Goal: Navigation & Orientation: Find specific page/section

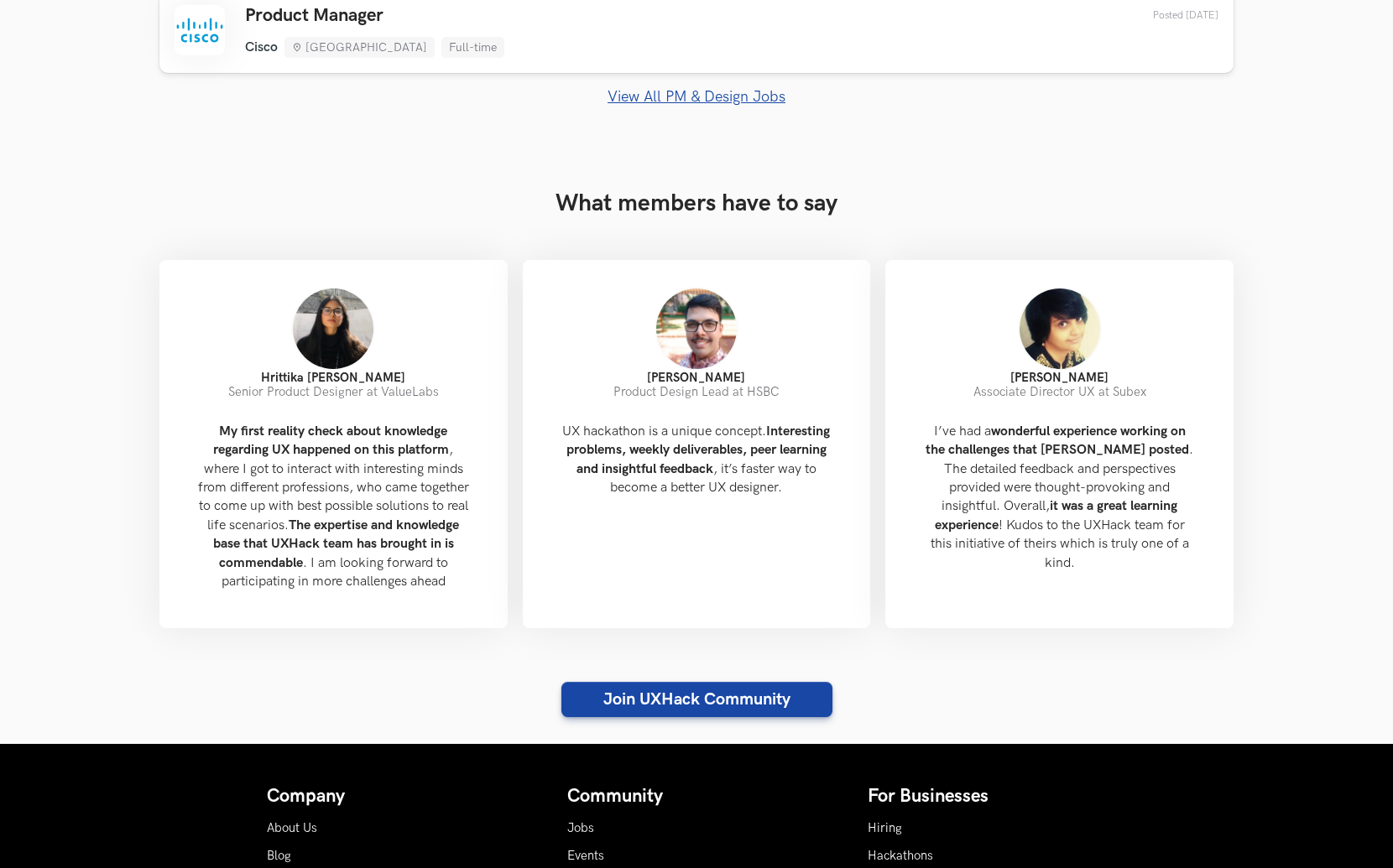
scroll to position [1709, 0]
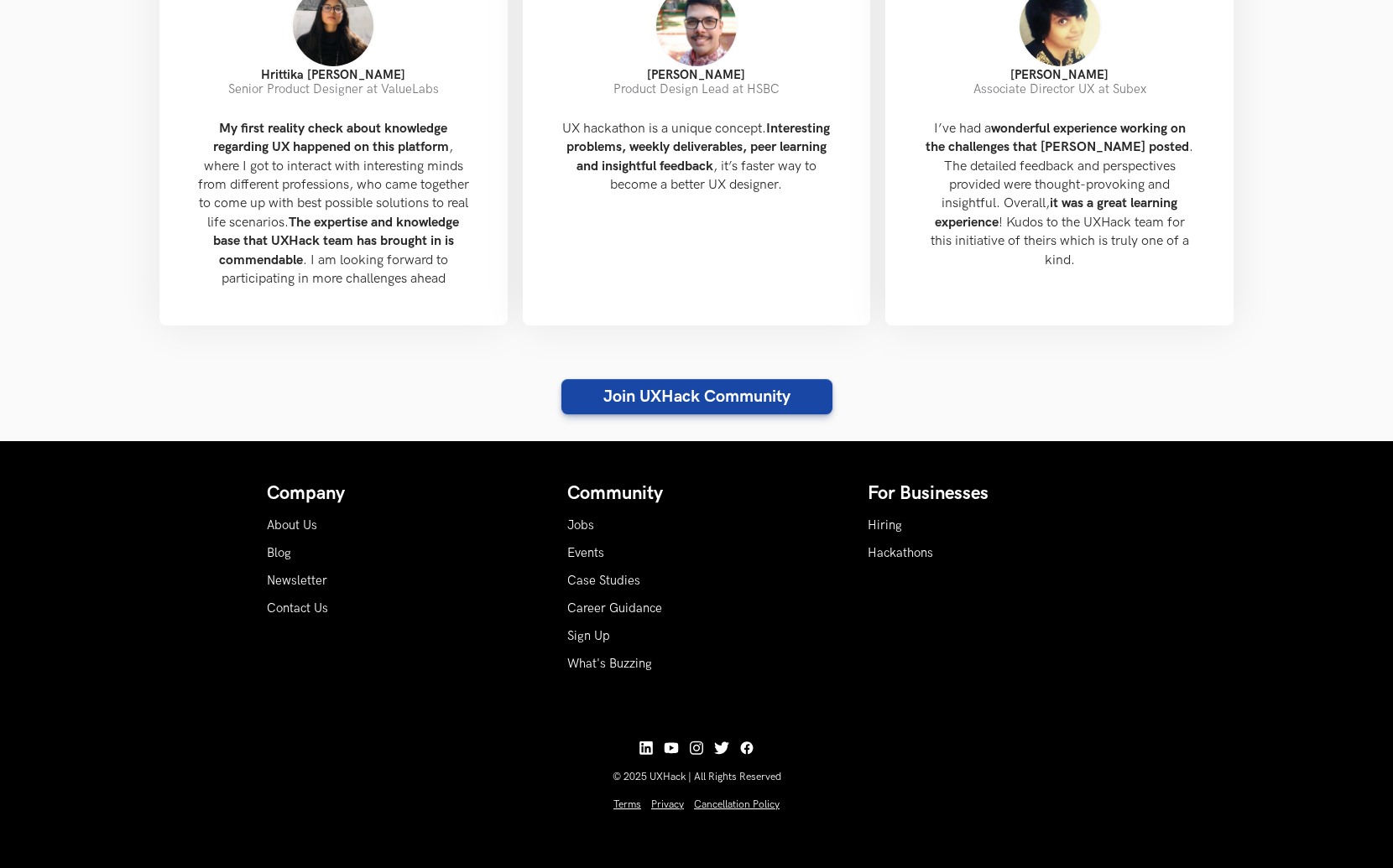
click at [283, 532] on div "About Us" at bounding box center [396, 524] width 258 height 17
click at [285, 528] on link "About Us" at bounding box center [292, 525] width 50 height 15
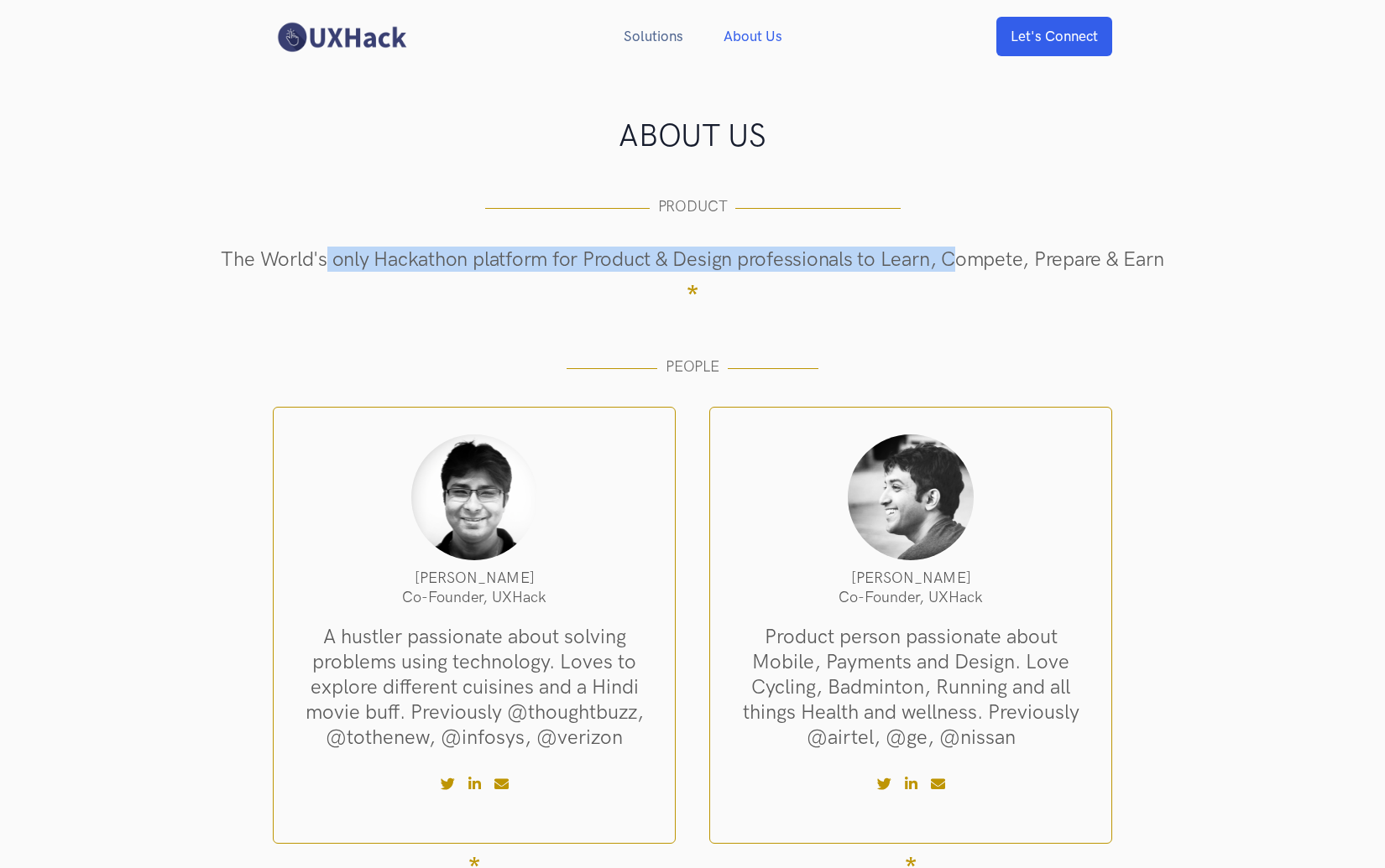
drag, startPoint x: 323, startPoint y: 254, endPoint x: 961, endPoint y: 263, distance: 638.1
click at [961, 263] on h4 "The World's only Hackathon platform for Product & Design professionals to Learn…" at bounding box center [692, 284] width 1108 height 75
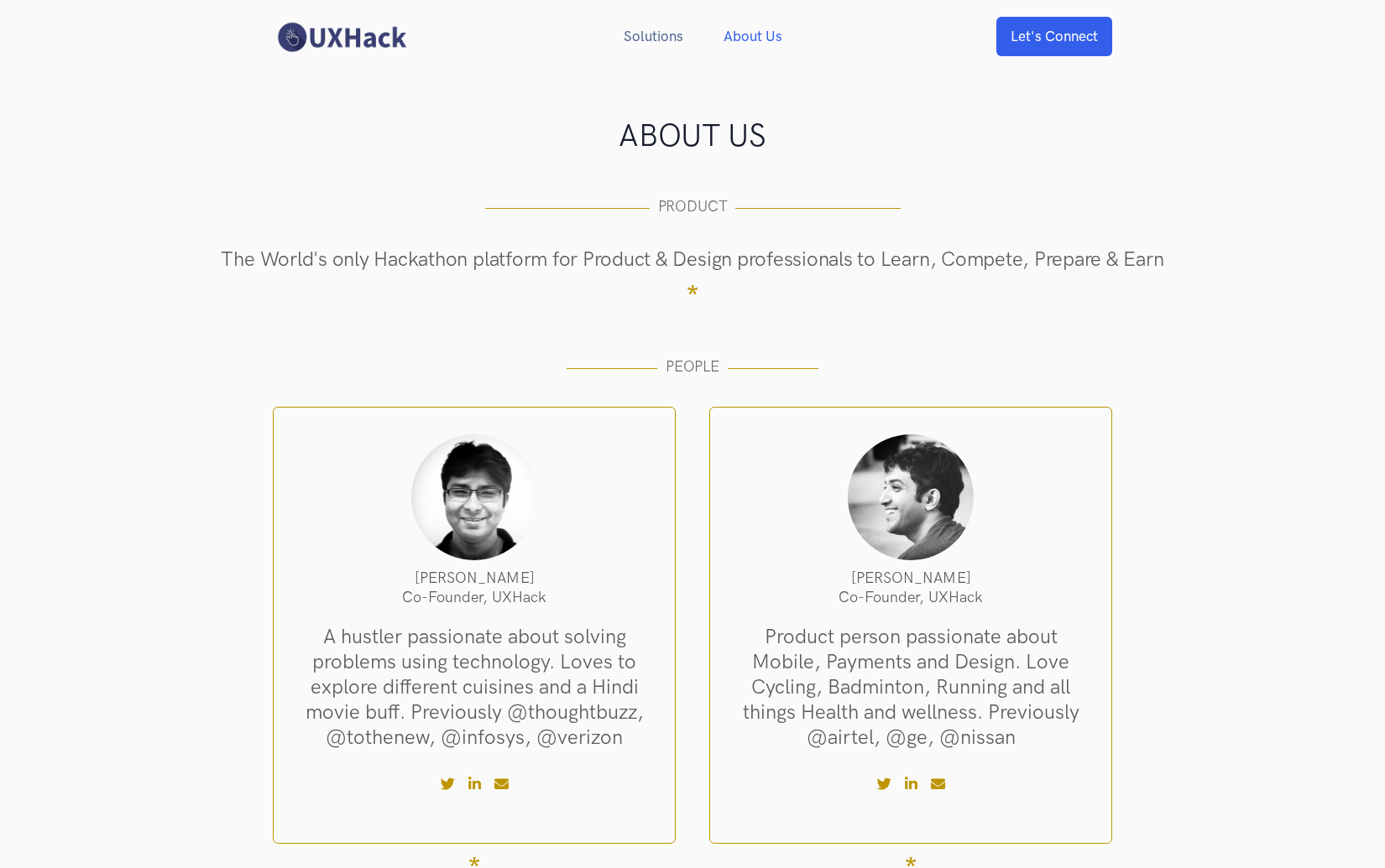
click at [179, 348] on div "ABOUT US PRODUCT The World's only Hackathon platform for Product & Design profe…" at bounding box center [692, 812] width 1385 height 1478
